Goal: Information Seeking & Learning: Compare options

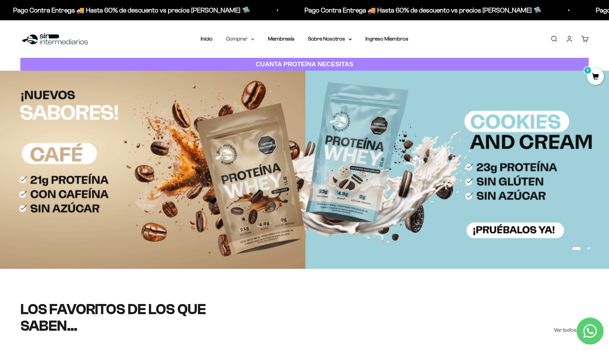
click at [252, 39] on icon at bounding box center [252, 39] width 3 height 1
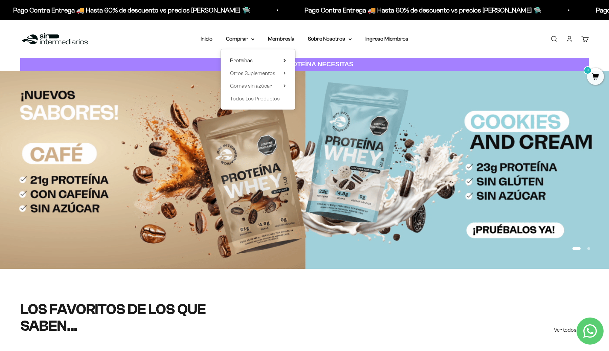
click at [260, 61] on summary "Proteínas" at bounding box center [258, 60] width 56 height 9
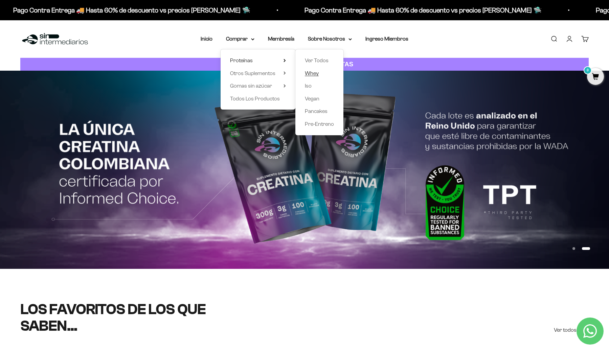
click at [312, 73] on span "Whey" at bounding box center [312, 73] width 14 height 6
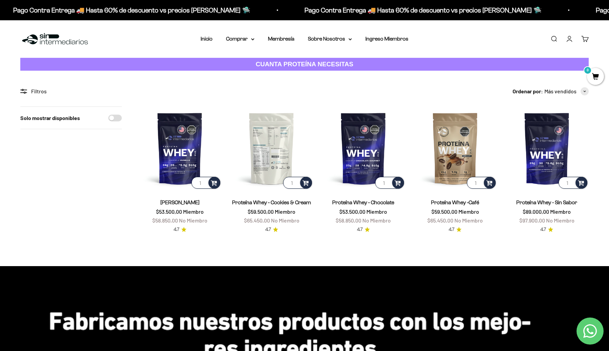
click at [269, 154] on img at bounding box center [271, 147] width 83 height 83
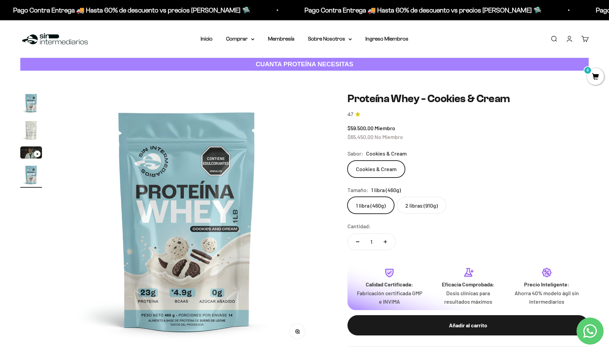
click at [417, 207] on label "2 libras (910g)" at bounding box center [421, 205] width 49 height 17
click at [347, 197] on input "2 libras (910g)" at bounding box center [347, 196] width 0 height 0
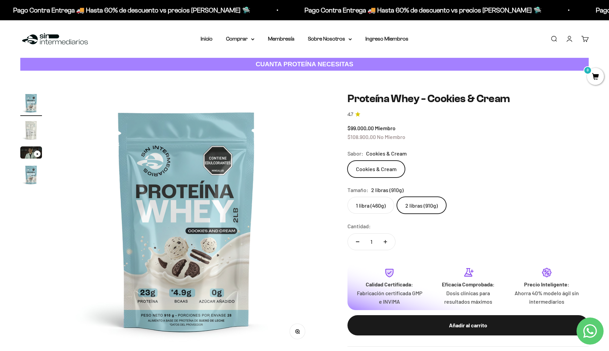
click at [366, 204] on label "1 libra (460g)" at bounding box center [370, 205] width 47 height 17
click at [347, 197] on input "1 libra (460g)" at bounding box center [347, 196] width 0 height 0
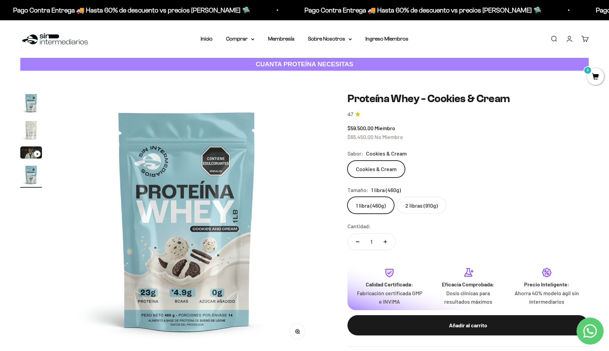
click at [417, 206] on label "2 libras (910g)" at bounding box center [421, 205] width 49 height 17
click at [347, 197] on input "2 libras (910g)" at bounding box center [347, 196] width 0 height 0
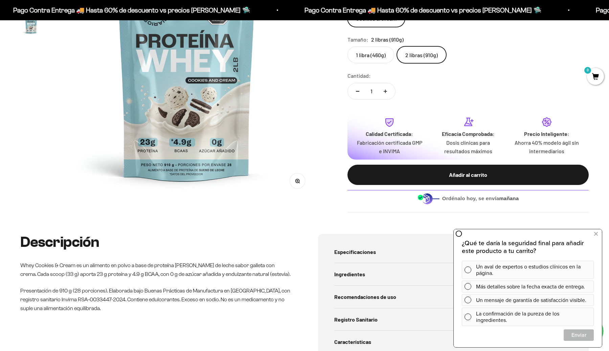
scroll to position [152, 0]
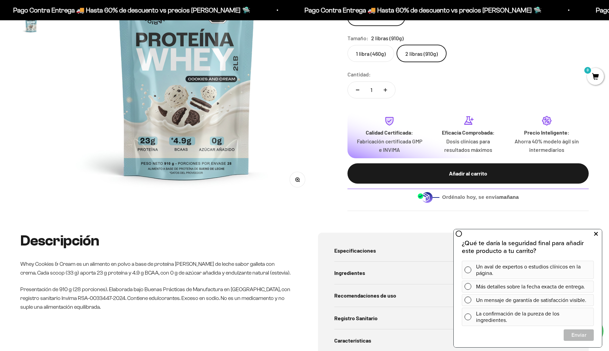
click at [595, 233] on icon at bounding box center [596, 234] width 4 height 9
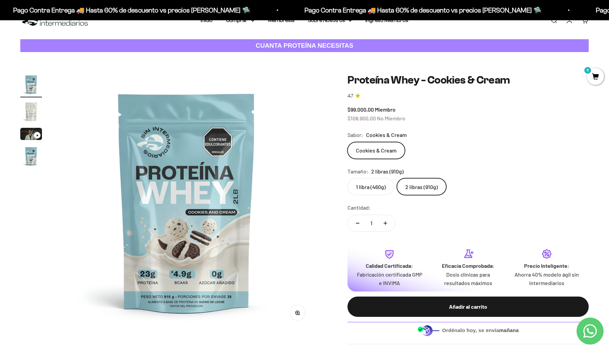
scroll to position [0, 0]
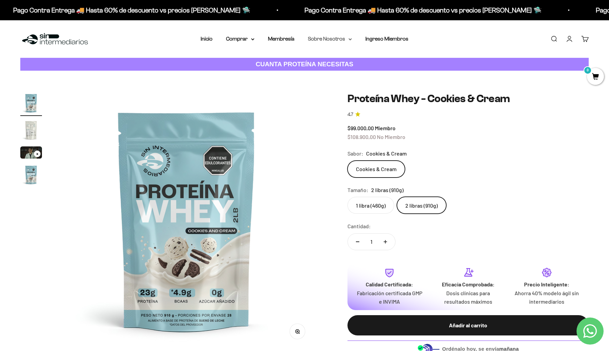
click at [315, 42] on summary "Sobre Nosotros" at bounding box center [330, 38] width 44 height 9
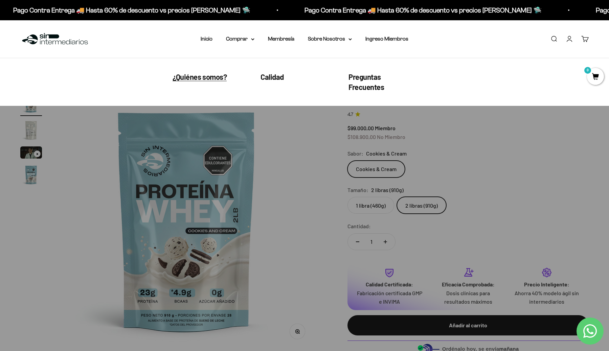
click at [212, 74] on span "¿Quiénes somos?" at bounding box center [199, 76] width 54 height 9
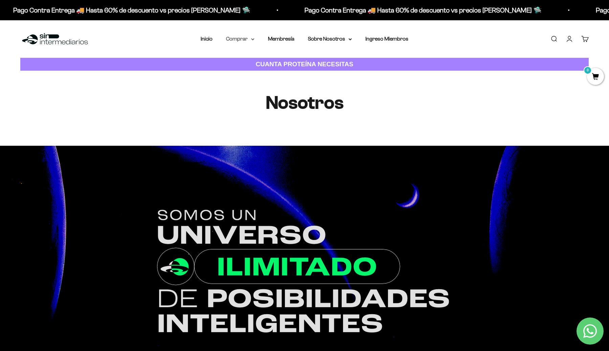
click at [253, 37] on summary "Comprar" at bounding box center [240, 38] width 28 height 9
click at [254, 61] on summary "Proteínas" at bounding box center [258, 60] width 56 height 9
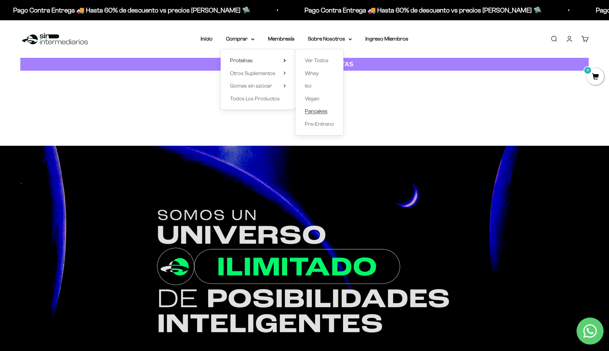
click at [314, 112] on span "Pancakes" at bounding box center [316, 111] width 23 height 6
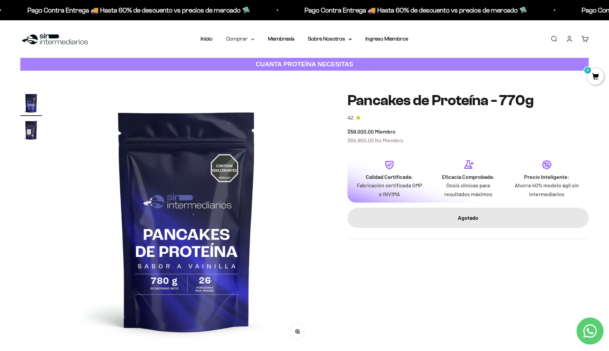
click at [252, 39] on icon at bounding box center [252, 39] width 3 height 1
click at [265, 64] on summary "Proteínas" at bounding box center [258, 60] width 56 height 9
click at [265, 73] on span "Otros Suplementos" at bounding box center [252, 73] width 45 height 6
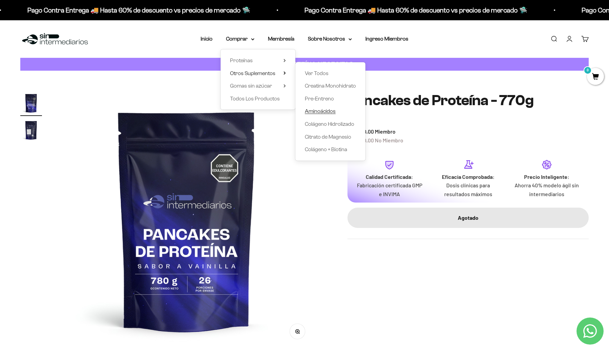
click at [310, 111] on span "Aminoácidos" at bounding box center [320, 111] width 31 height 6
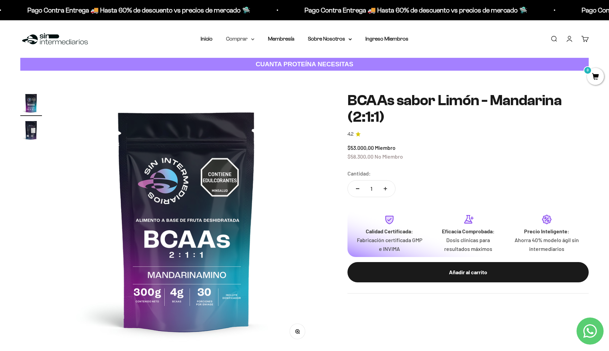
click at [252, 40] on icon at bounding box center [252, 39] width 3 height 2
click at [272, 89] on summary "Gomas sin azúcar" at bounding box center [258, 85] width 56 height 9
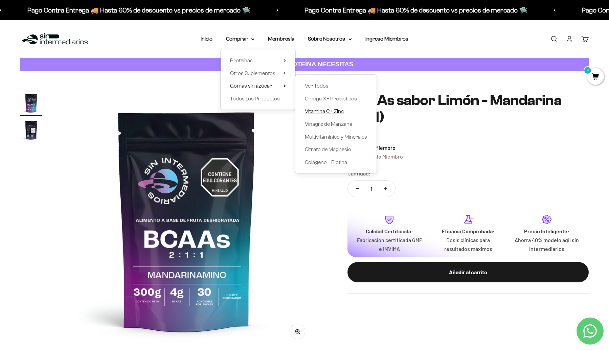
click at [325, 111] on span "Vitamina C + Zinc" at bounding box center [324, 111] width 39 height 6
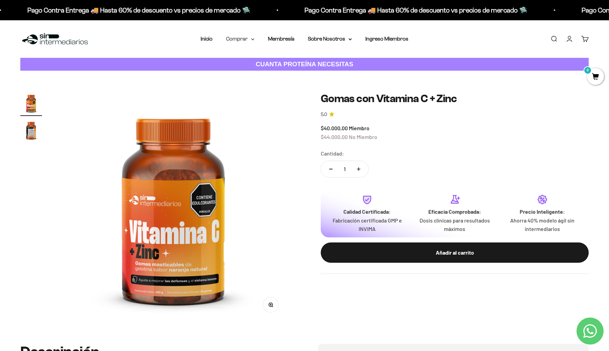
click at [252, 40] on icon at bounding box center [252, 39] width 3 height 2
click at [277, 86] on summary "Gomas sin azúcar" at bounding box center [258, 85] width 56 height 9
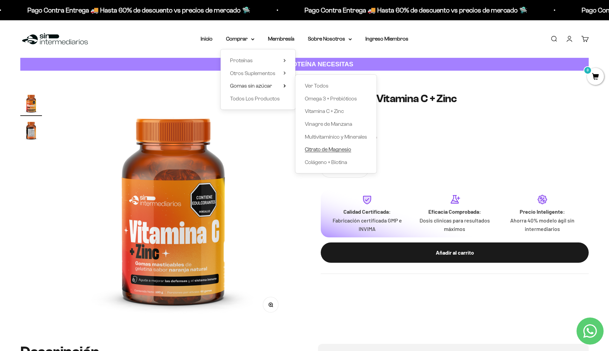
click at [320, 146] on span "Citrato de Magnesio" at bounding box center [328, 149] width 46 height 6
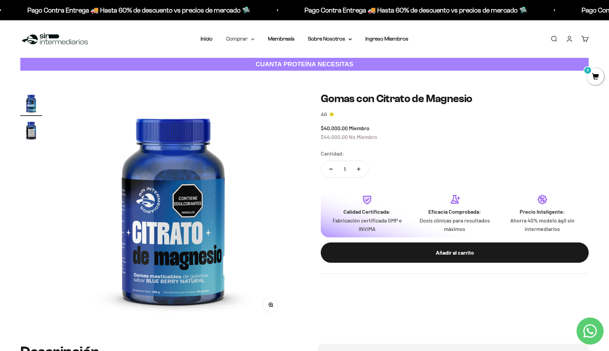
click at [248, 40] on summary "Comprar" at bounding box center [240, 38] width 28 height 9
click at [257, 99] on span "Todos Los Productos" at bounding box center [255, 99] width 50 height 6
